Goal: Information Seeking & Learning: Learn about a topic

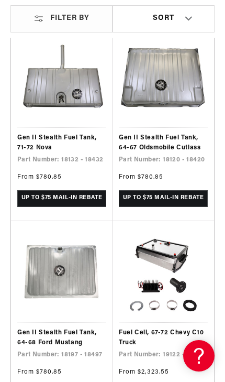
scroll to position [0, 183]
click at [51, 328] on link "Gen II Stealth Fuel Tank, 64-68 Ford Mustang" at bounding box center [61, 338] width 89 height 20
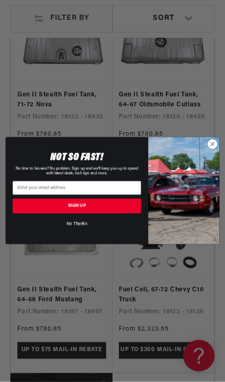
scroll to position [305, 0]
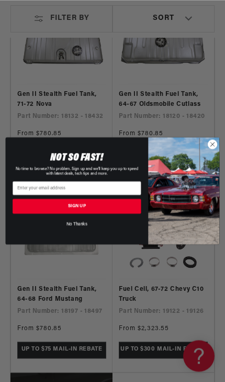
click at [216, 149] on circle "Close dialog" at bounding box center [212, 144] width 9 height 9
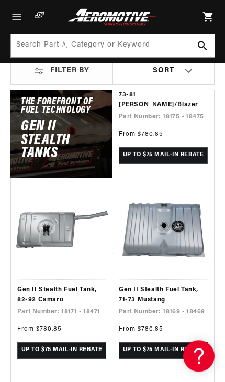
scroll to position [703, 0]
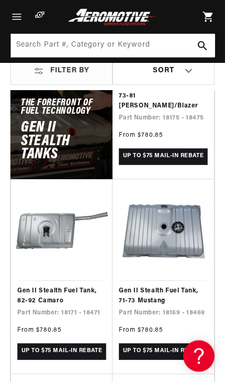
click at [157, 286] on link "Gen II Stealth Fuel Tank, 71-73 Mustang" at bounding box center [163, 296] width 89 height 20
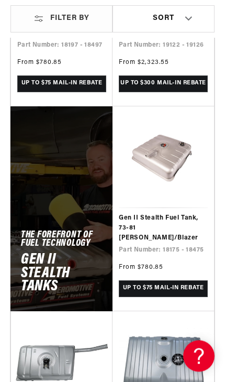
scroll to position [0, 183]
click at [159, 213] on link "Gen II Stealth Fuel Tank, 73-81 Jimmy/Blazer" at bounding box center [163, 228] width 89 height 30
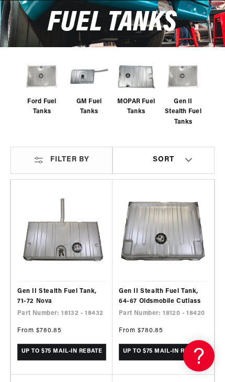
scroll to position [108, 0]
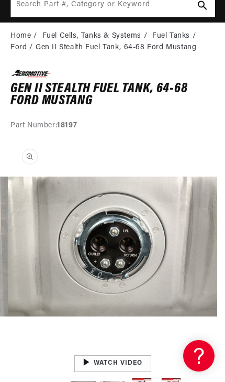
click at [8, 352] on button "Open media 3 in modal" at bounding box center [8, 352] width 0 height 0
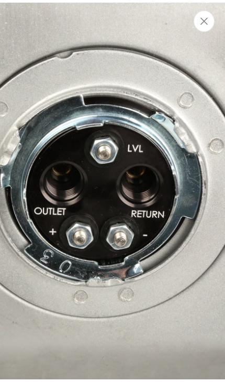
click at [211, 17] on button "Close" at bounding box center [204, 20] width 21 height 21
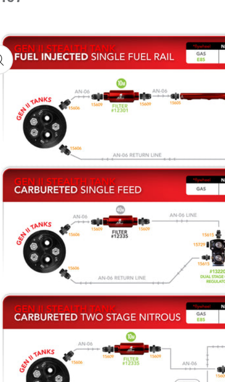
scroll to position [0, 807]
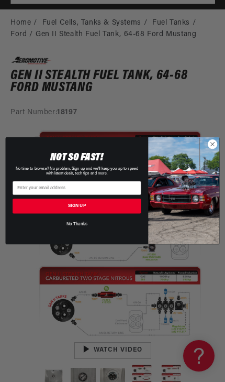
click at [210, 144] on circle "Close dialog" at bounding box center [212, 144] width 9 height 9
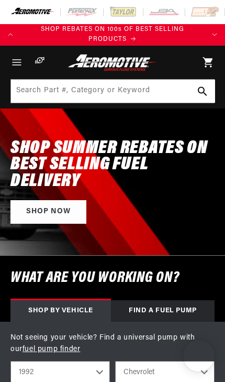
select select "1992"
select select "Chevrolet"
select select "Camaro"
select select "5.7L"
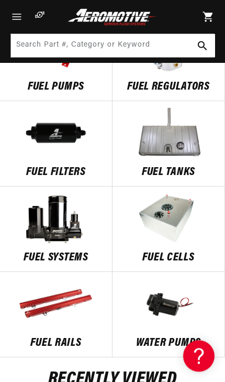
scroll to position [594, 0]
click at [167, 219] on img at bounding box center [169, 218] width 112 height 52
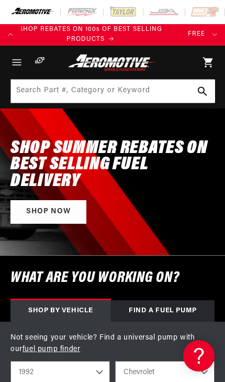
scroll to position [0, 0]
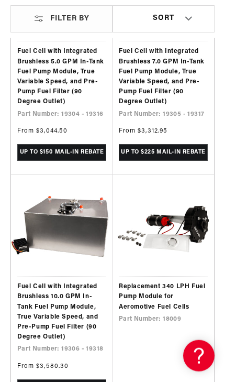
scroll to position [0, 183]
